Goal: Task Accomplishment & Management: Manage account settings

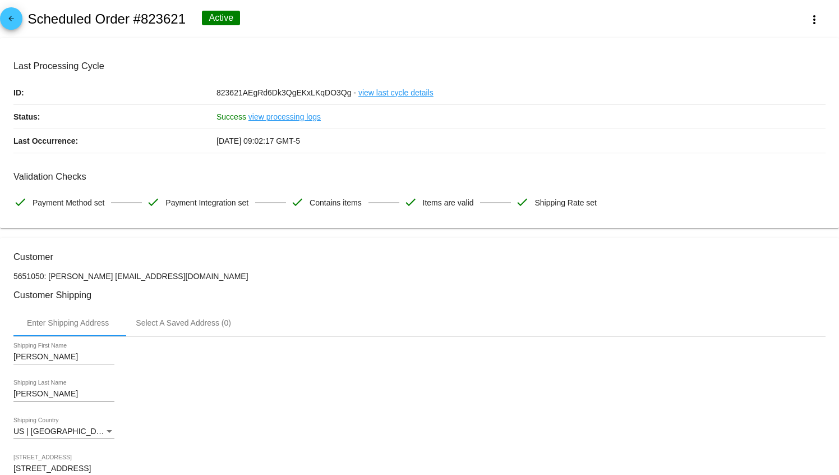
click at [362, 232] on body "arrow_back Scheduled Order #823621 Active more_vert Last Processing Cycle ID: 8…" at bounding box center [419, 237] width 839 height 475
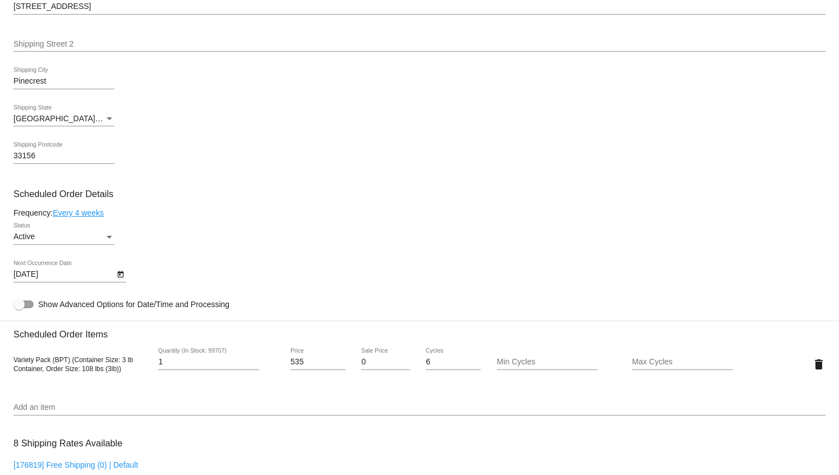
scroll to position [463, 0]
click at [119, 277] on icon "Open calendar" at bounding box center [120, 273] width 6 height 7
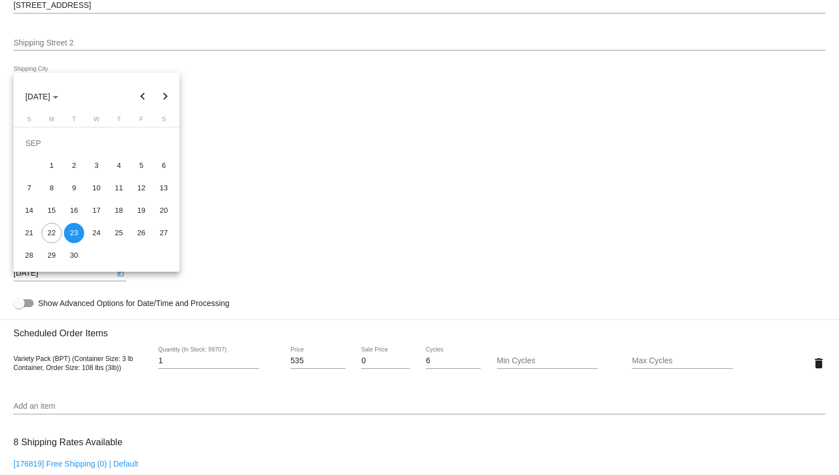
click at [166, 98] on button "Next month" at bounding box center [165, 96] width 22 height 22
click at [33, 164] on div "5" at bounding box center [29, 165] width 20 height 20
type input "[DATE]"
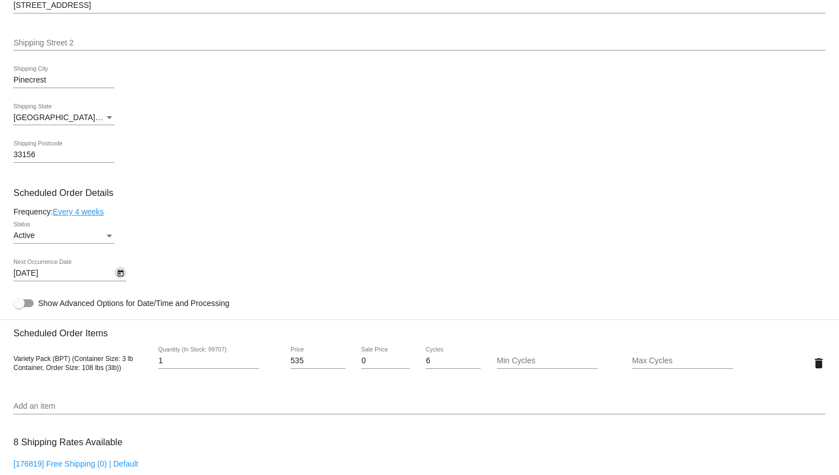
click at [239, 146] on div "33156 Shipping Postcode" at bounding box center [419, 157] width 812 height 32
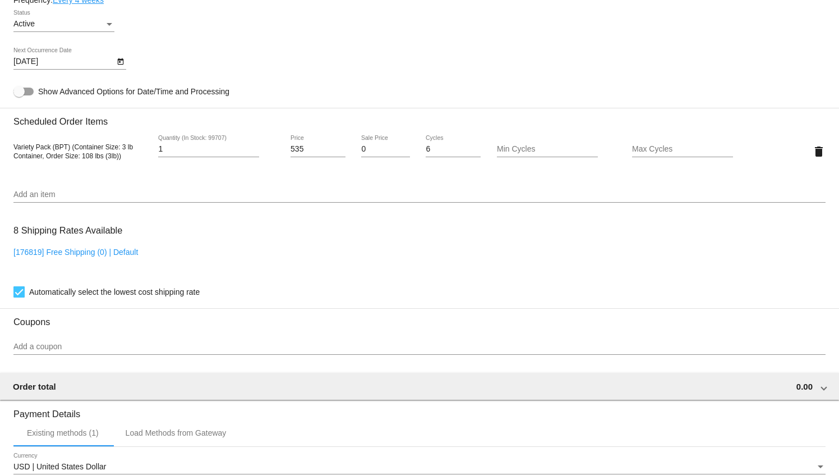
scroll to position [895, 0]
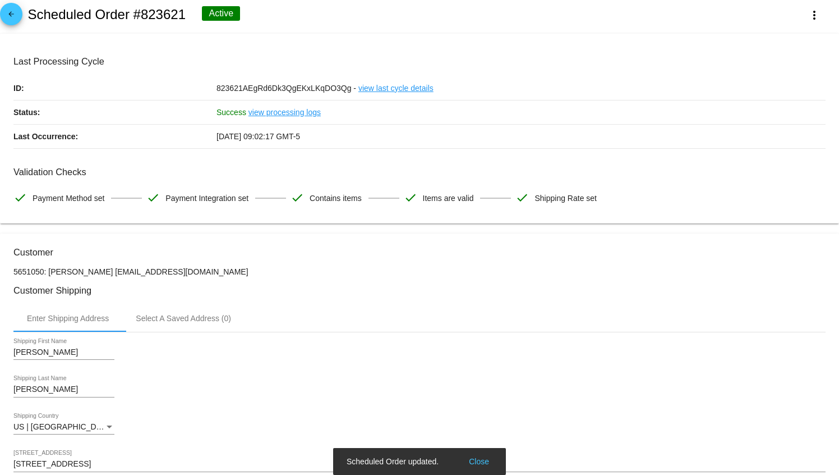
scroll to position [0, 0]
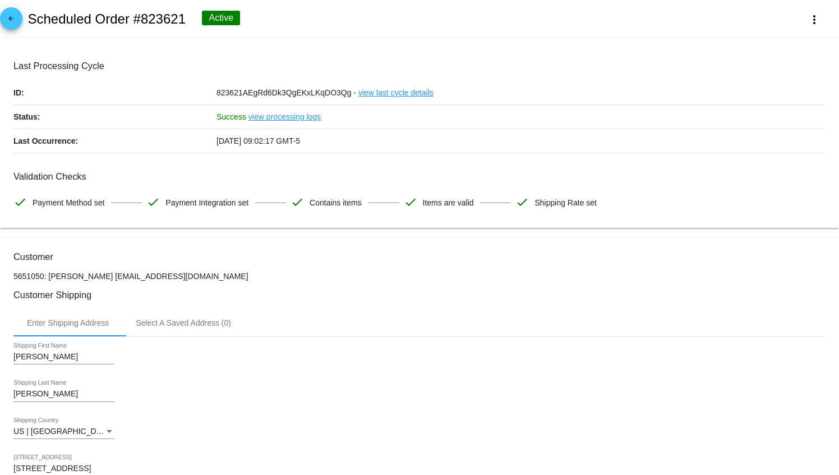
click at [513, 34] on div "arrow_back Scheduled Order #823621 Active more_vert" at bounding box center [419, 19] width 839 height 38
click at [655, 59] on mat-card "Last Processing Cycle ID: 823621AEgRd6Dk3QgEKxLKqDO3Qg - view last cycle detail…" at bounding box center [419, 133] width 839 height 190
click at [125, 38] on div "arrow_back Scheduled Order #823621 Active more_vert" at bounding box center [419, 19] width 839 height 38
click at [13, 22] on mat-icon "arrow_back" at bounding box center [10, 21] width 13 height 13
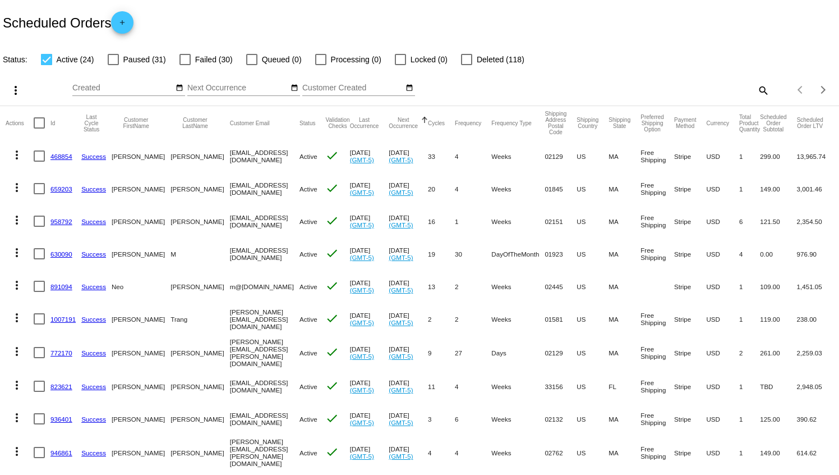
click at [62, 383] on link "823621" at bounding box center [61, 386] width 22 height 7
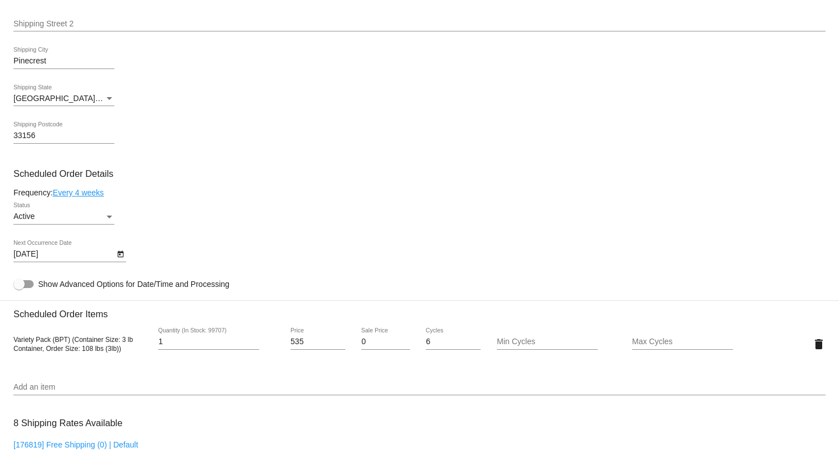
scroll to position [654, 0]
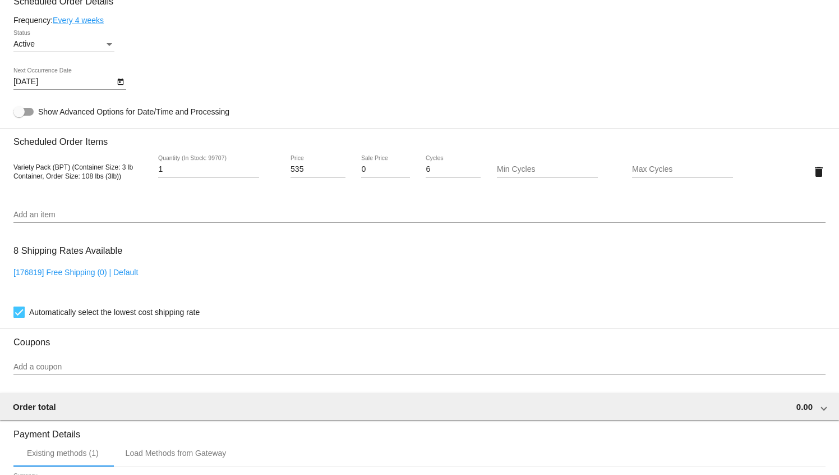
click at [108, 90] on body "arrow_back Scheduled Order #823621 Active more_vert Last Processing Cycle ID: 8…" at bounding box center [419, 237] width 839 height 475
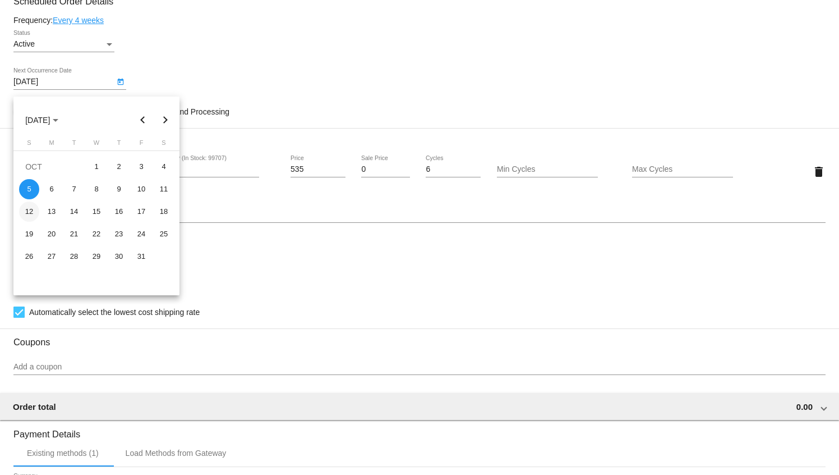
click at [27, 217] on div "12" at bounding box center [29, 211] width 20 height 20
type input "[DATE]"
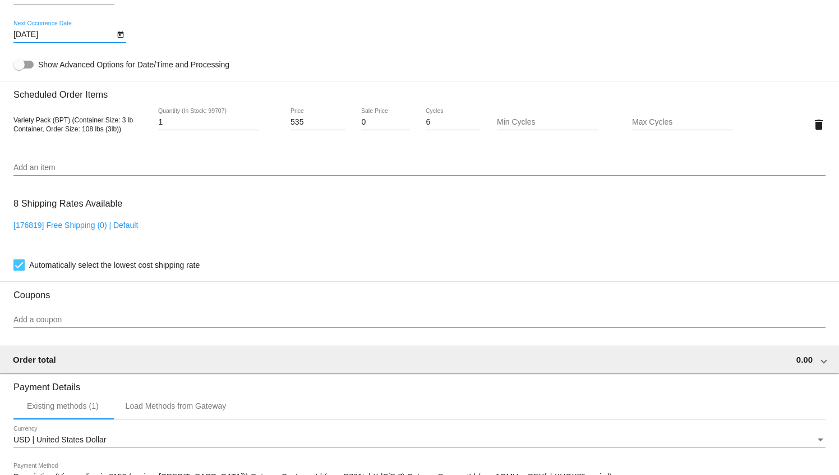
scroll to position [895, 0]
